Goal: Task Accomplishment & Management: Manage account settings

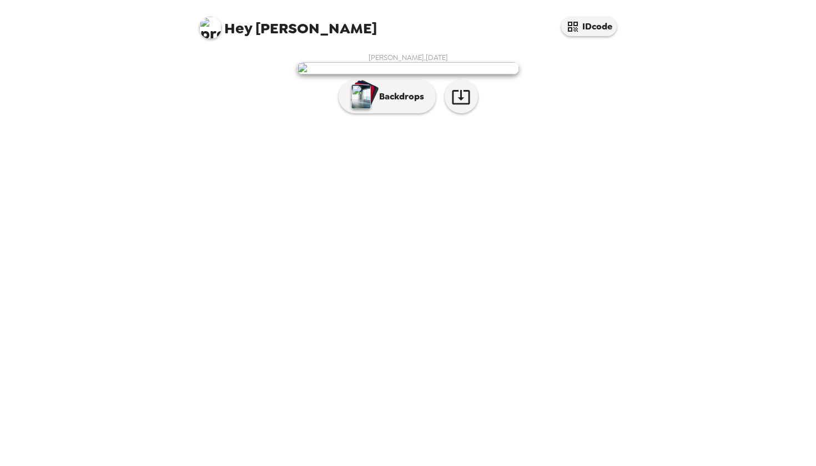
click at [396, 119] on div "[PERSON_NAME] , [DATE] Backdrops" at bounding box center [408, 86] width 422 height 66
click at [388, 103] on p "Backdrops" at bounding box center [398, 96] width 51 height 13
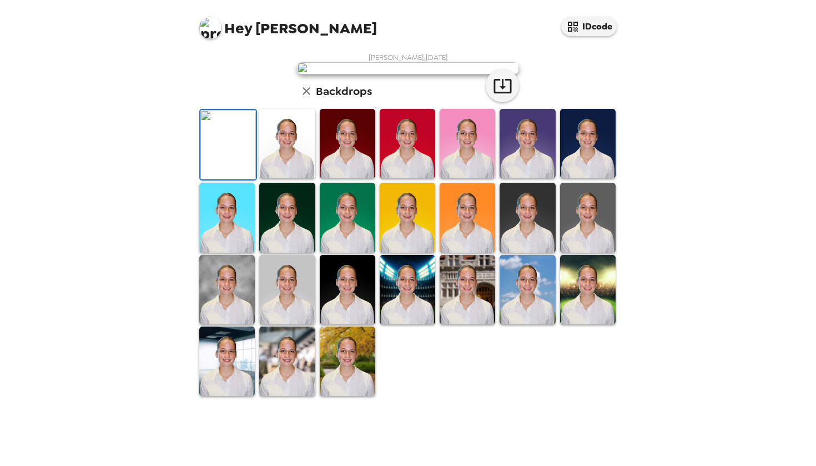
scroll to position [37, 0]
click at [596, 178] on img at bounding box center [587, 143] width 55 height 69
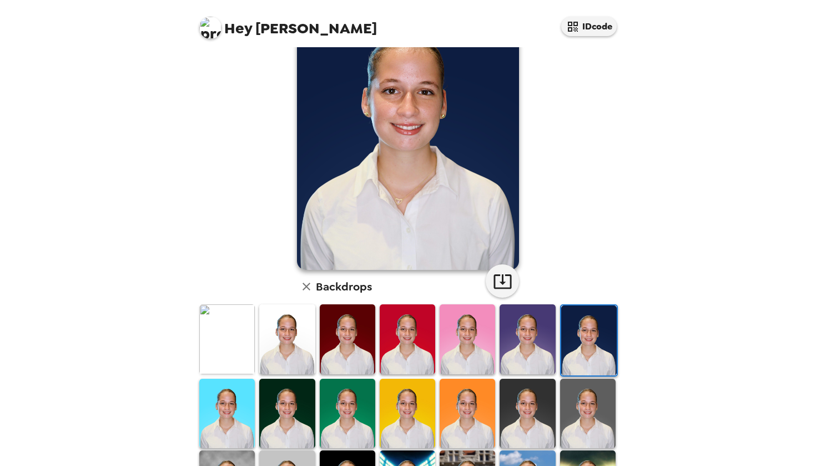
scroll to position [71, 0]
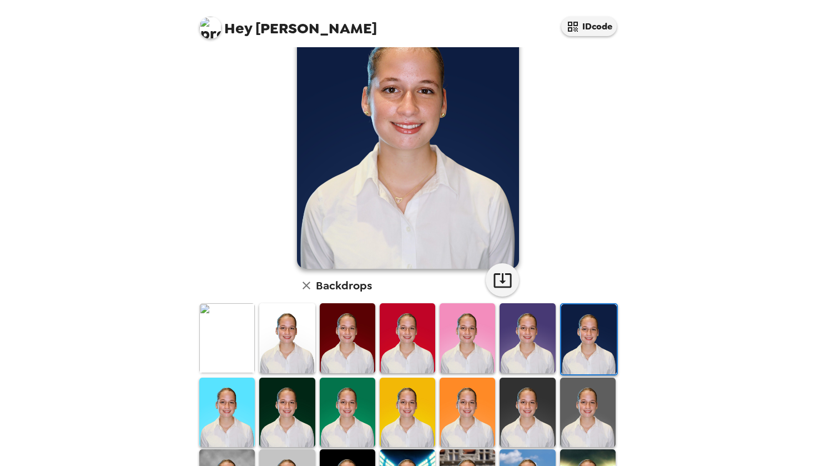
click at [399, 403] on img at bounding box center [407, 411] width 55 height 69
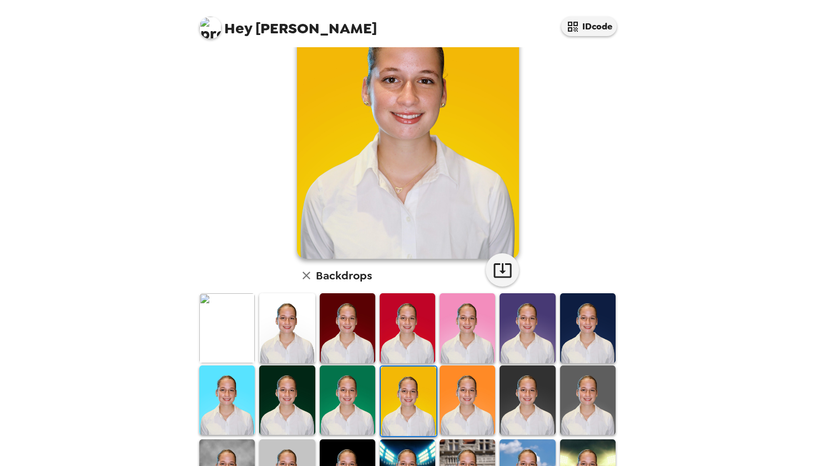
scroll to position [83, 0]
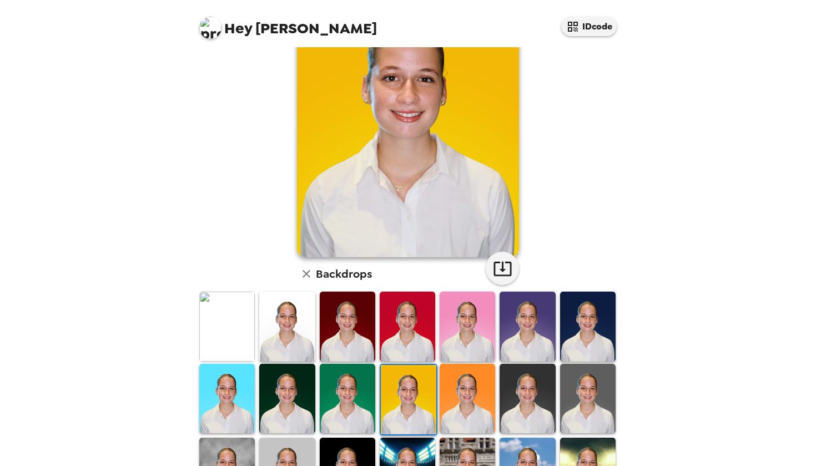
click at [534, 396] on img at bounding box center [526, 397] width 55 height 69
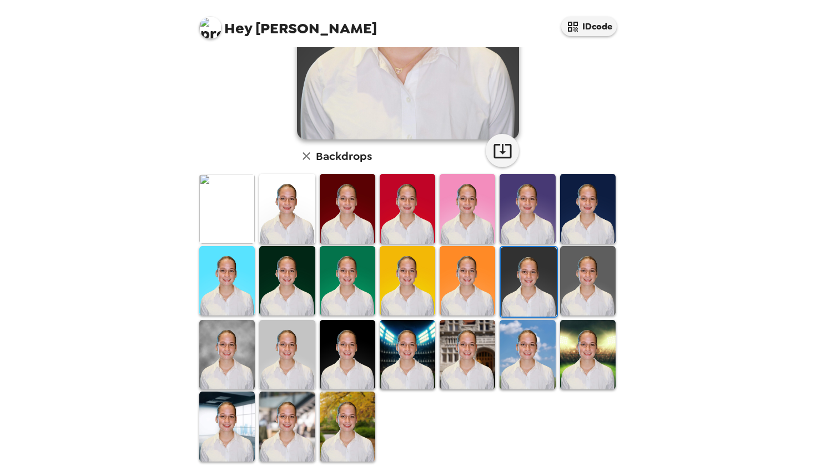
click at [348, 344] on img at bounding box center [347, 354] width 55 height 69
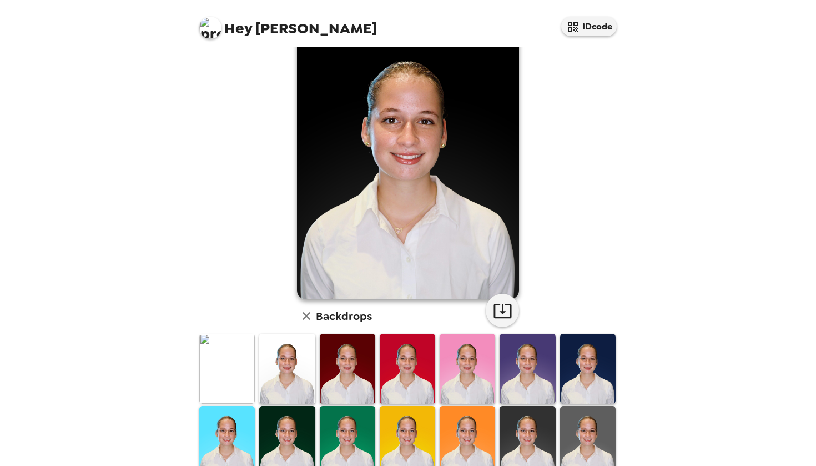
scroll to position [40, 0]
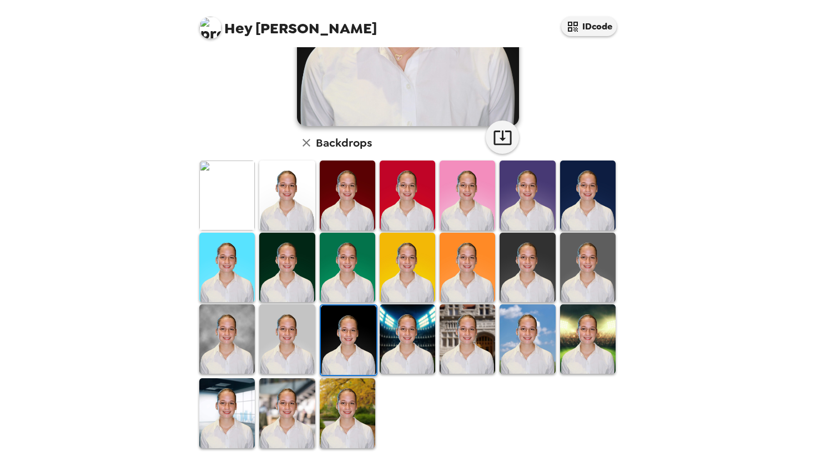
click at [346, 412] on img at bounding box center [347, 412] width 55 height 69
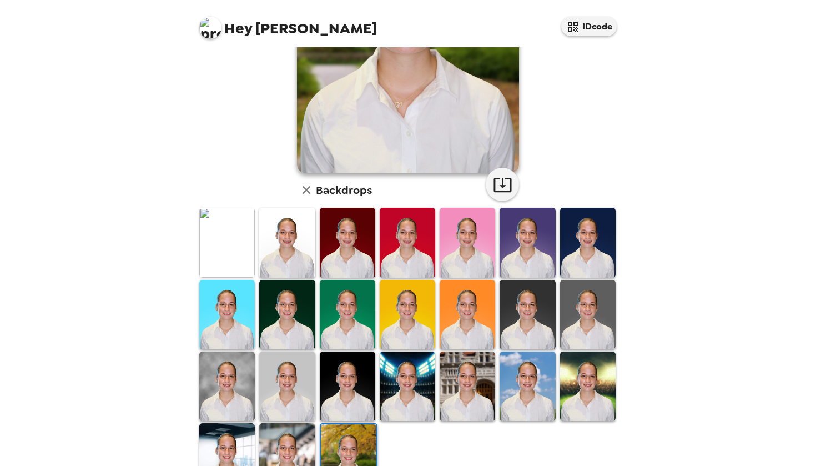
scroll to position [171, 0]
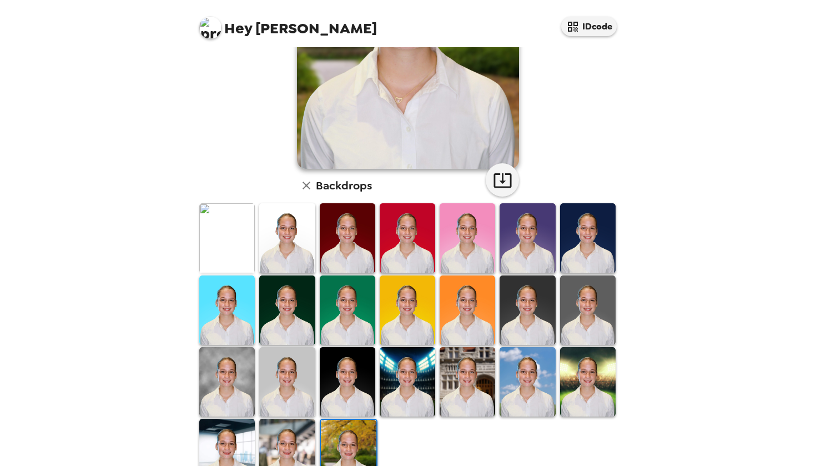
click at [230, 382] on img at bounding box center [226, 381] width 55 height 69
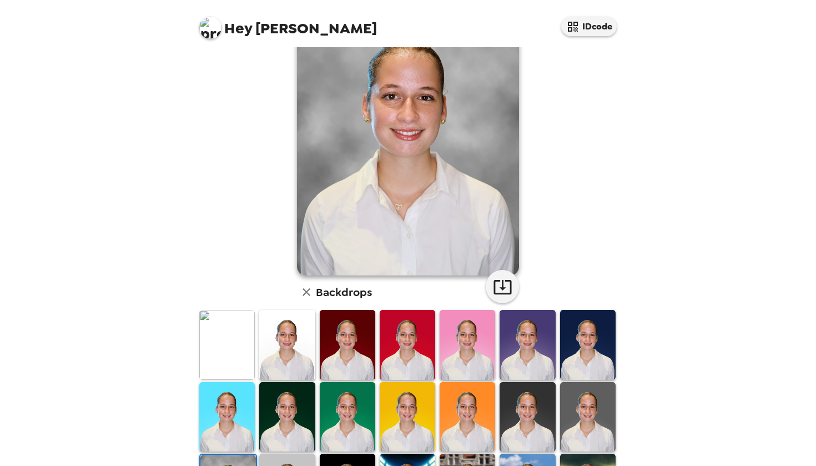
scroll to position [118, 0]
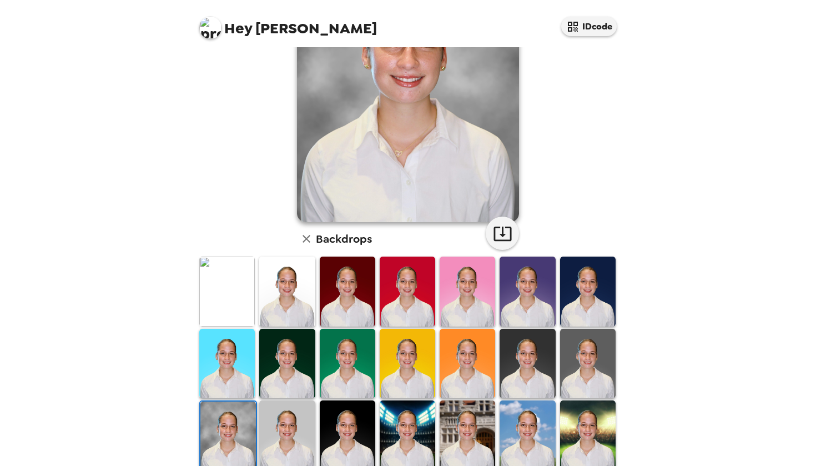
click at [284, 436] on img at bounding box center [286, 434] width 55 height 69
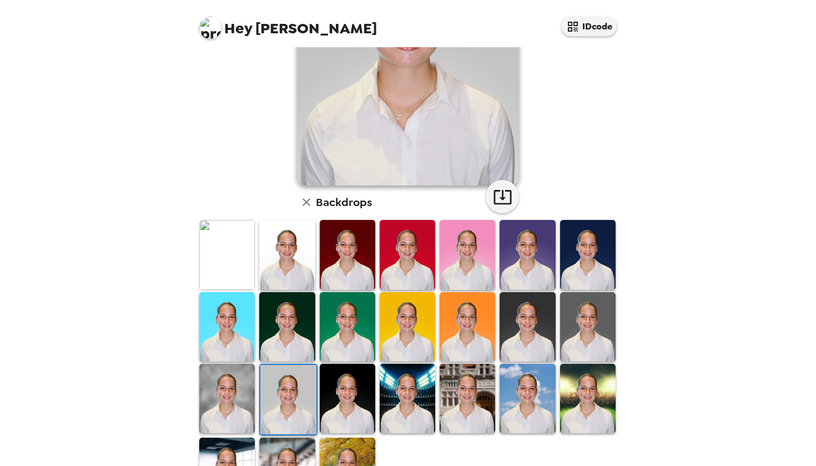
scroll to position [163, 0]
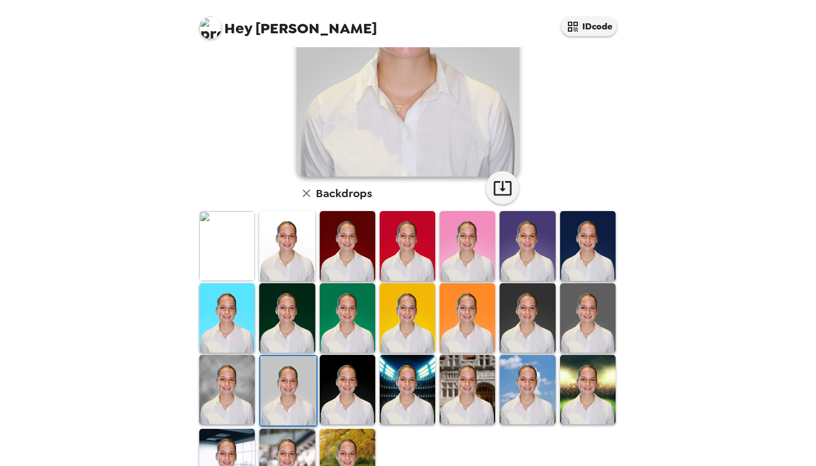
click at [239, 385] on img at bounding box center [226, 389] width 55 height 69
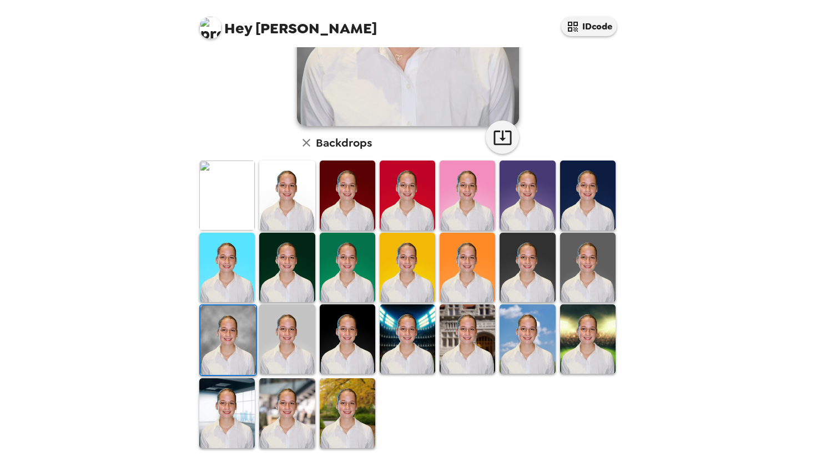
scroll to position [0, 0]
click at [583, 275] on img at bounding box center [587, 267] width 55 height 69
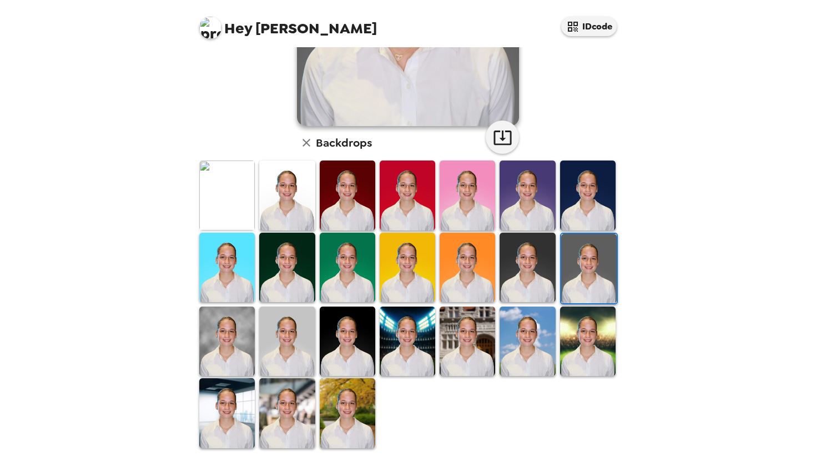
scroll to position [214, 0]
click at [340, 408] on img at bounding box center [347, 412] width 55 height 69
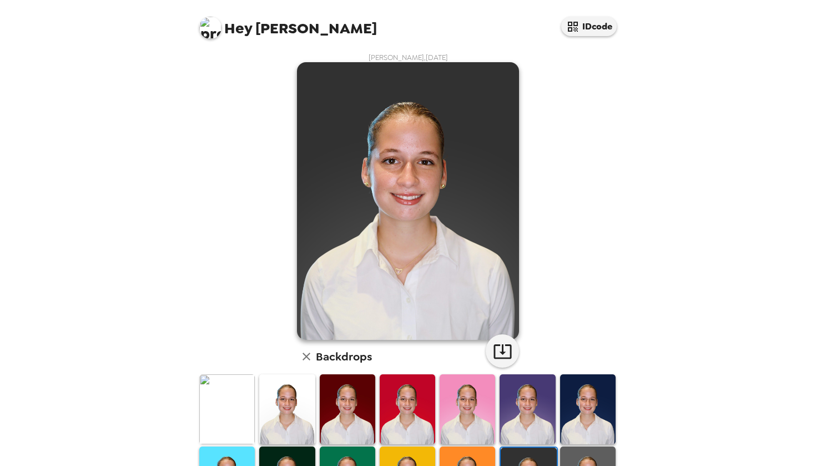
scroll to position [17, 0]
